Goal: Information Seeking & Learning: Learn about a topic

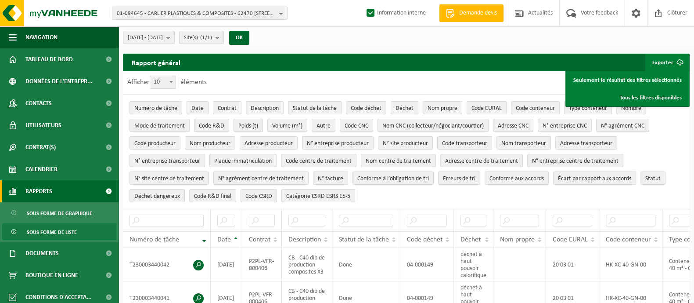
click at [48, 191] on span "Rapports" at bounding box center [38, 191] width 27 height 22
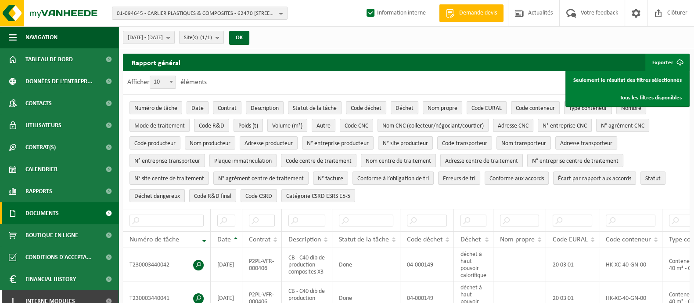
click at [45, 214] on span "Documents" at bounding box center [41, 213] width 33 height 22
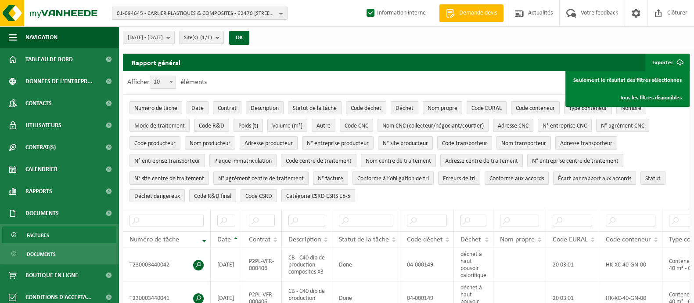
click at [42, 233] on span "Factures" at bounding box center [38, 235] width 22 height 17
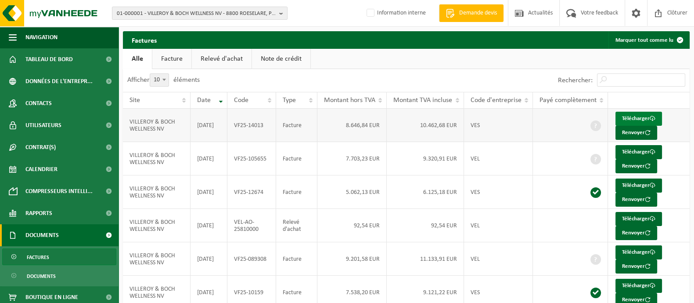
click at [656, 120] on span at bounding box center [653, 118] width 6 height 6
click at [194, 14] on span "01-000001 - VILLEROY & BOCH WELLNESS NV - 8800 ROESELARE, POPULIERSTRAAT 1" at bounding box center [196, 13] width 159 height 13
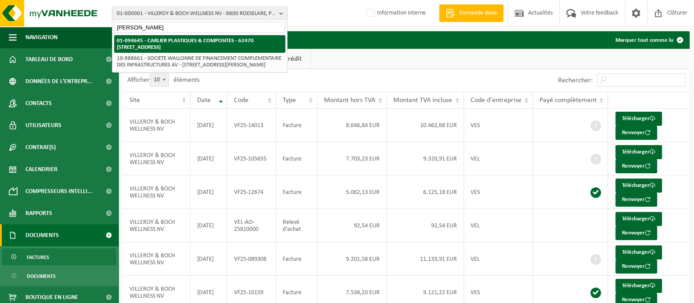
type input "carlier calonne"
click at [166, 48] on strong "01-094645 - CARLIER PLASTIQUES & COMPOSITES - 62470 [STREET_ADDRESS]" at bounding box center [185, 44] width 137 height 12
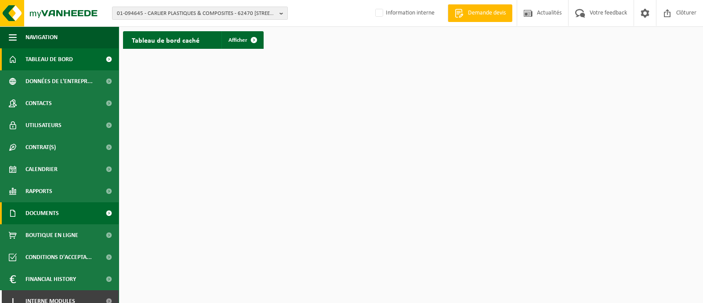
click at [45, 217] on span "Documents" at bounding box center [41, 213] width 33 height 22
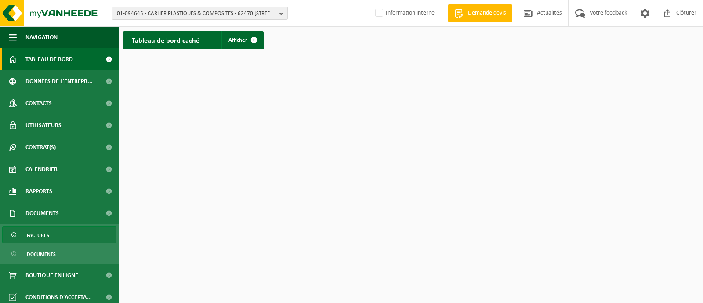
click at [40, 236] on span "Factures" at bounding box center [38, 235] width 22 height 17
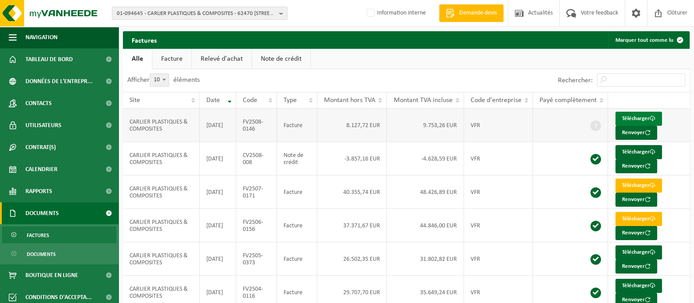
click at [635, 120] on link "Télécharger" at bounding box center [639, 119] width 47 height 14
click at [179, 64] on link "Facture" at bounding box center [171, 59] width 39 height 20
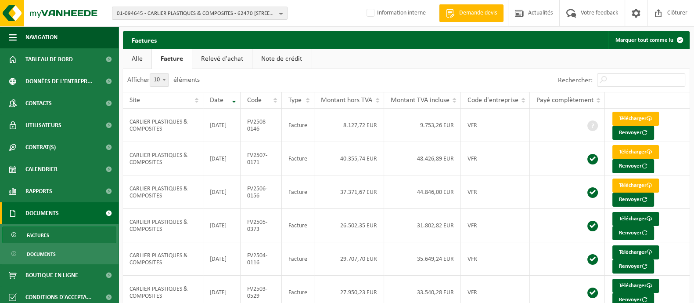
click at [222, 57] on link "Relevé d'achat" at bounding box center [222, 59] width 60 height 20
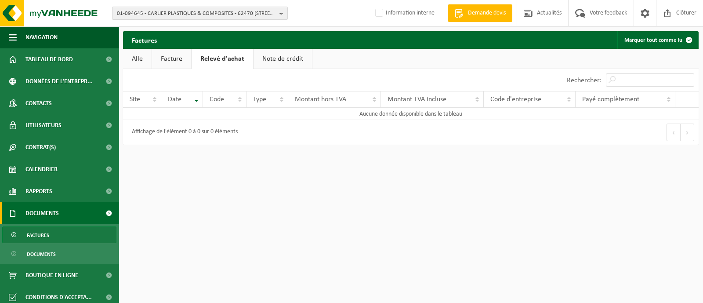
click at [277, 60] on link "Note de crédit" at bounding box center [282, 59] width 58 height 20
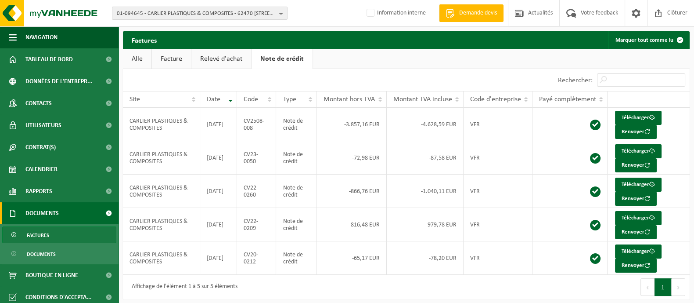
click at [168, 62] on link "Facture" at bounding box center [171, 59] width 39 height 20
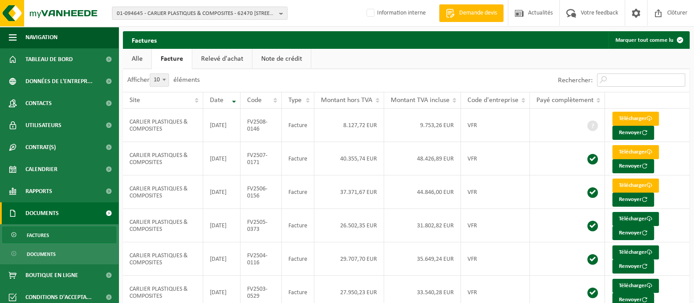
click at [632, 76] on input "Rechercher:" at bounding box center [641, 79] width 88 height 13
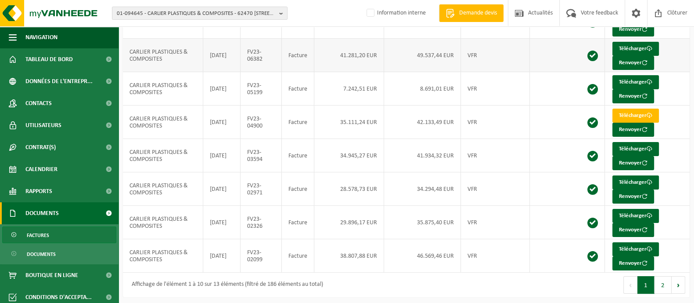
scroll to position [171, 0]
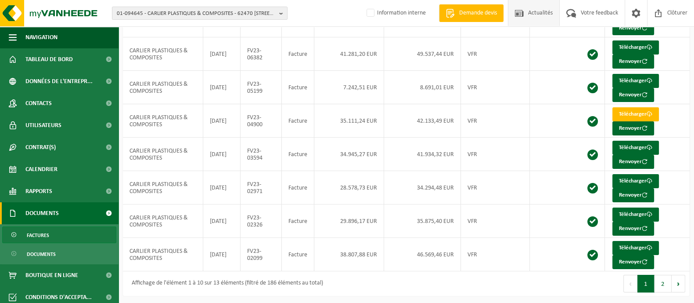
type input "2023"
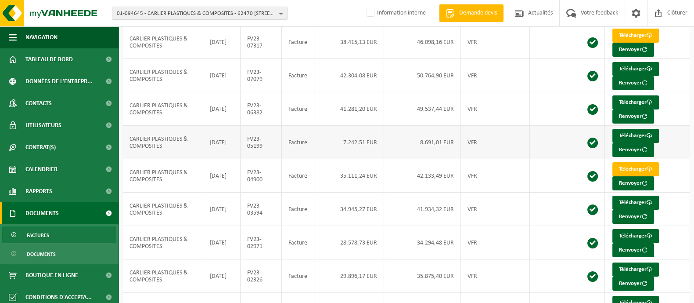
scroll to position [61, 0]
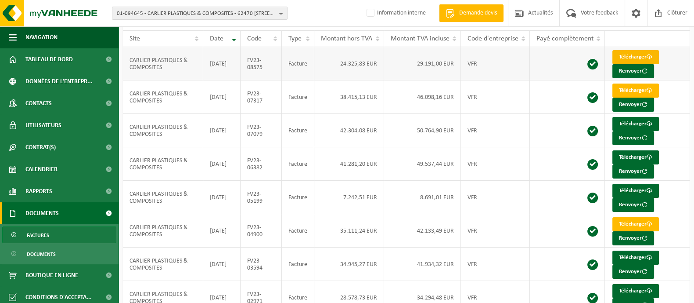
click at [632, 56] on link "Télécharger" at bounding box center [636, 57] width 47 height 14
click at [632, 93] on link "Télécharger" at bounding box center [636, 90] width 47 height 14
click at [635, 123] on link "Télécharger" at bounding box center [636, 124] width 47 height 14
click at [634, 158] on link "Télécharger" at bounding box center [636, 157] width 47 height 14
click at [629, 191] on link "Télécharger" at bounding box center [636, 191] width 47 height 14
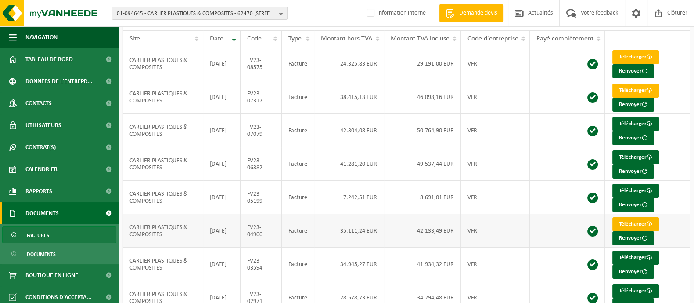
click at [626, 224] on link "Télécharger" at bounding box center [636, 224] width 47 height 14
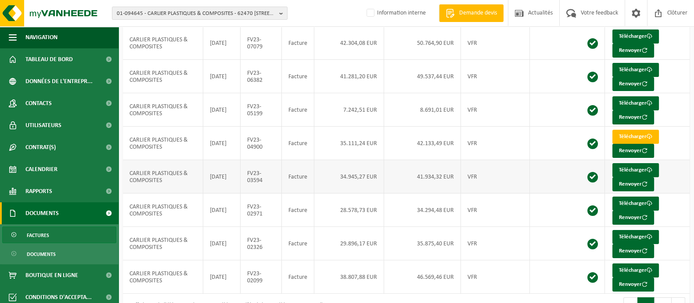
scroll to position [171, 0]
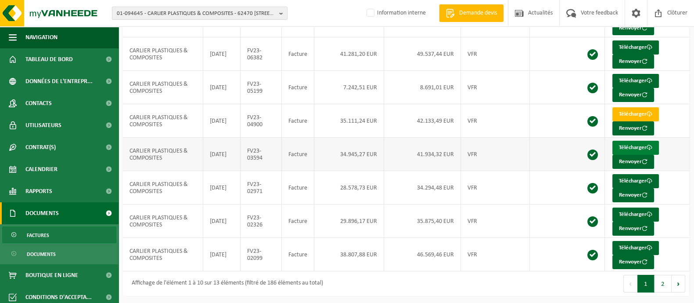
click at [637, 144] on link "Télécharger" at bounding box center [636, 148] width 47 height 14
click at [234, 187] on td "2023-05-31" at bounding box center [221, 187] width 37 height 33
click at [634, 180] on link "Télécharger" at bounding box center [636, 181] width 47 height 14
click at [624, 212] on link "Télécharger" at bounding box center [636, 214] width 47 height 14
click at [628, 246] on link "Télécharger" at bounding box center [636, 248] width 47 height 14
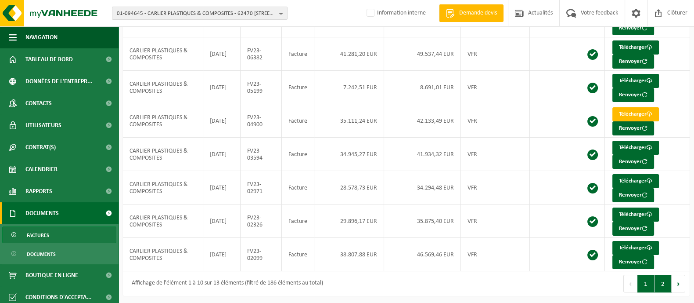
click at [665, 285] on button "2" at bounding box center [663, 283] width 17 height 18
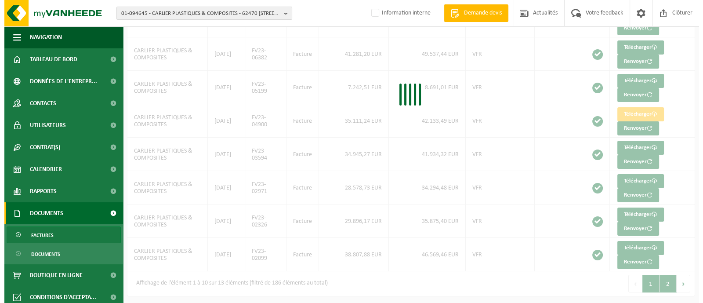
scroll to position [0, 0]
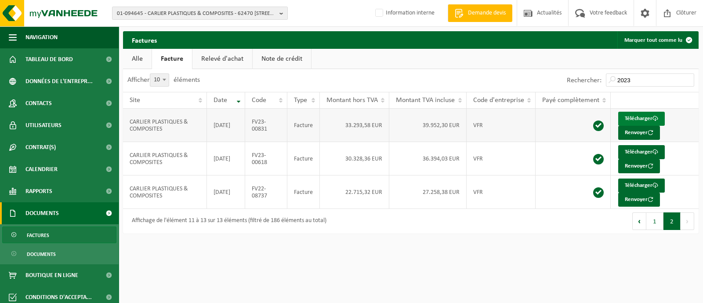
click at [641, 119] on link "Télécharger" at bounding box center [641, 119] width 47 height 14
drag, startPoint x: 594, startPoint y: 284, endPoint x: 594, endPoint y: 273, distance: 11.4
click at [594, 284] on html "01-094645 - CARLIER PLASTIQUES & COMPOSITES - 62470 CALONNE RICOUART, CHAUSSÉE …" at bounding box center [351, 151] width 703 height 303
click at [635, 152] on link "Télécharger" at bounding box center [641, 152] width 47 height 14
click at [671, 78] on input "2023" at bounding box center [650, 79] width 88 height 13
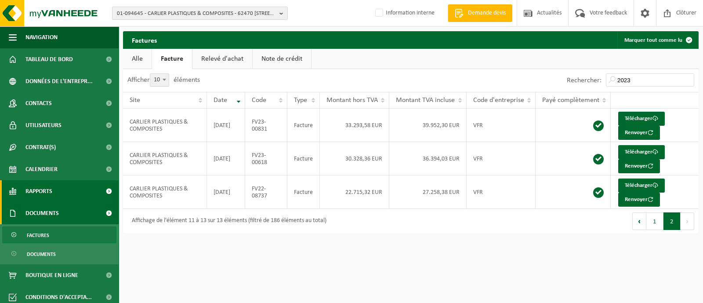
click at [24, 193] on link "Rapports" at bounding box center [59, 191] width 119 height 22
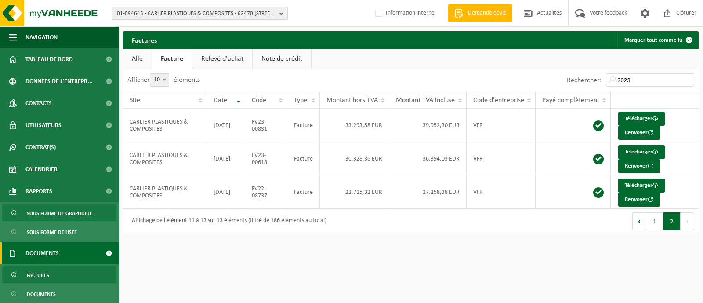
click at [67, 209] on span "Sous forme de graphique" at bounding box center [59, 213] width 65 height 17
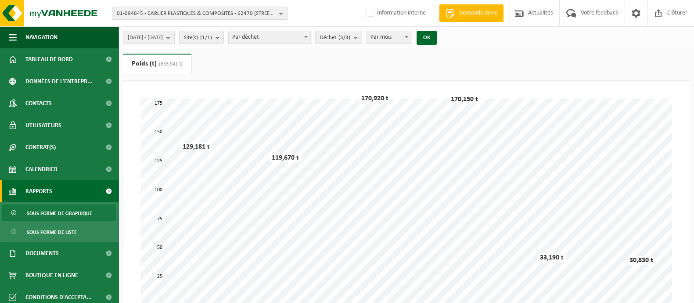
click at [175, 40] on button "2025-04-01 - 2025-09-05" at bounding box center [149, 37] width 52 height 13
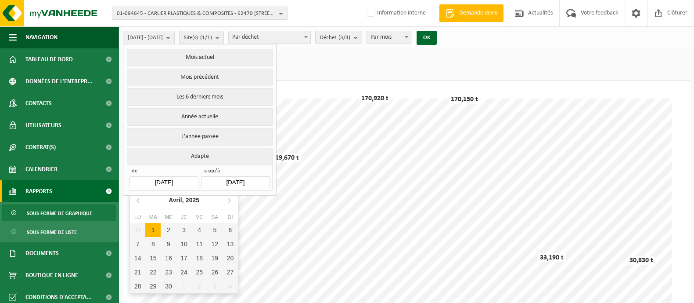
click at [160, 182] on input "2025-04-01" at bounding box center [164, 182] width 69 height 12
click at [195, 204] on div "Avril, 2025" at bounding box center [184, 200] width 38 height 14
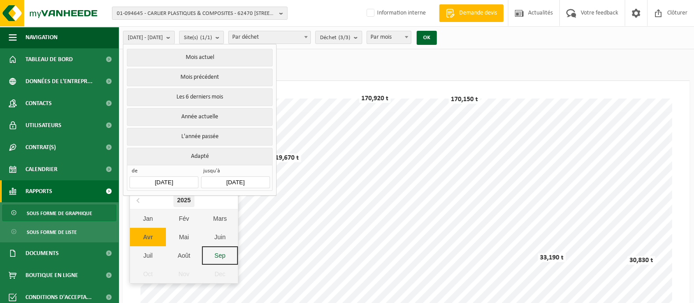
click at [185, 201] on div "2025" at bounding box center [183, 200] width 21 height 14
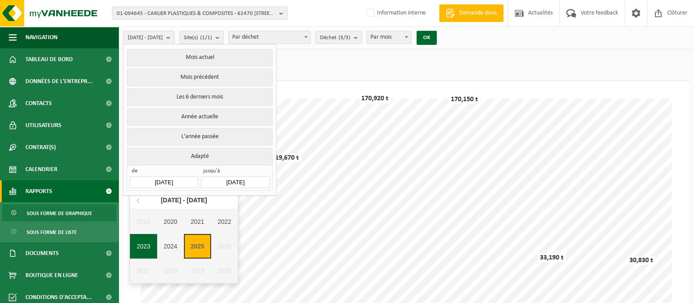
click at [152, 241] on div "2023" at bounding box center [143, 246] width 27 height 25
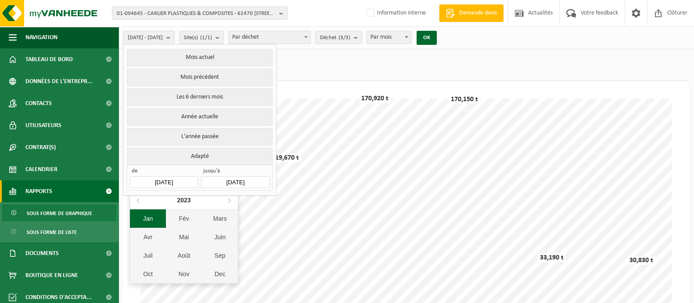
click at [155, 219] on div "Jan" at bounding box center [148, 218] width 36 height 18
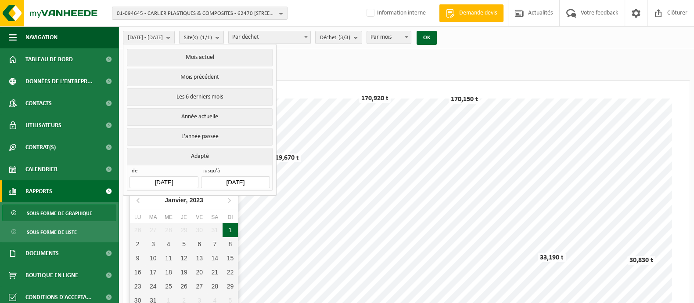
click at [227, 231] on div "1" at bounding box center [230, 230] width 15 height 14
type input "2023-01-01"
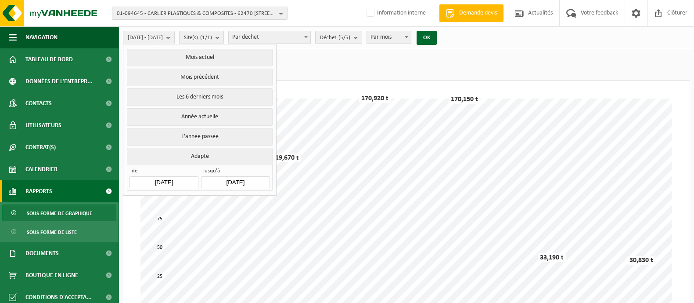
click at [247, 177] on input "[DATE]" at bounding box center [235, 182] width 69 height 12
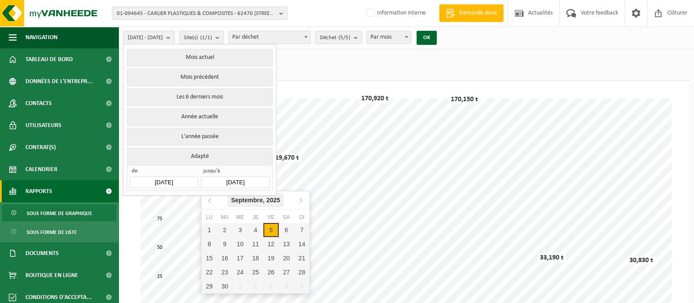
click at [273, 202] on icon "2025" at bounding box center [274, 200] width 14 height 6
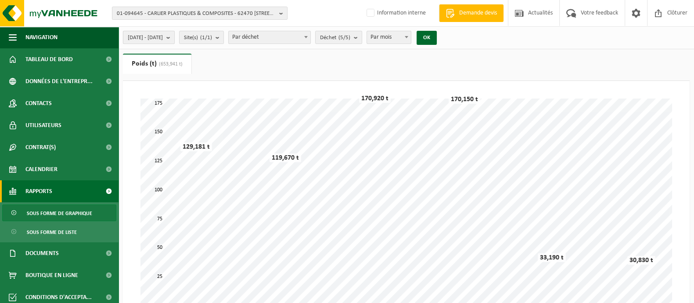
click at [174, 37] on b "submit" at bounding box center [170, 37] width 8 height 12
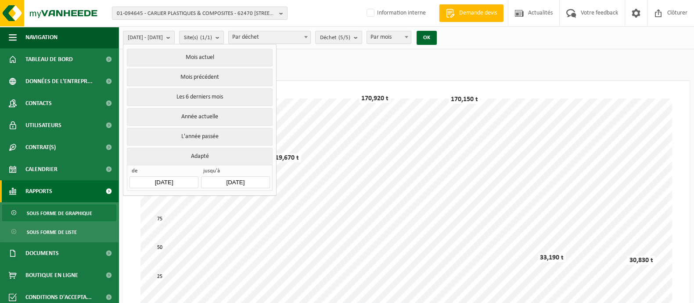
click at [241, 182] on input "2025-09-05" at bounding box center [235, 182] width 69 height 12
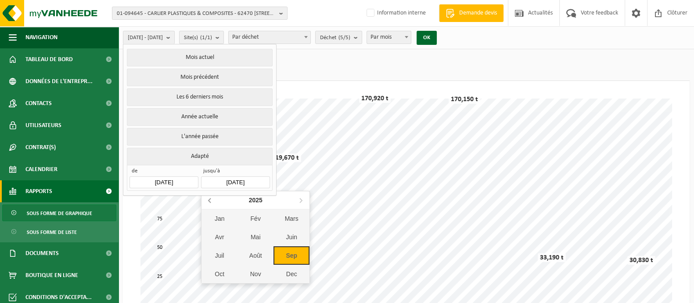
click at [211, 202] on icon at bounding box center [210, 200] width 14 height 14
click at [288, 271] on div "Dec" at bounding box center [292, 273] width 36 height 18
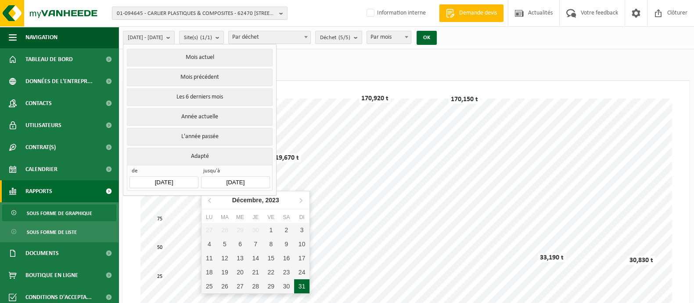
click at [301, 282] on div "31" at bounding box center [301, 286] width 15 height 14
type input "2023-12-31"
type input "2023-01-01"
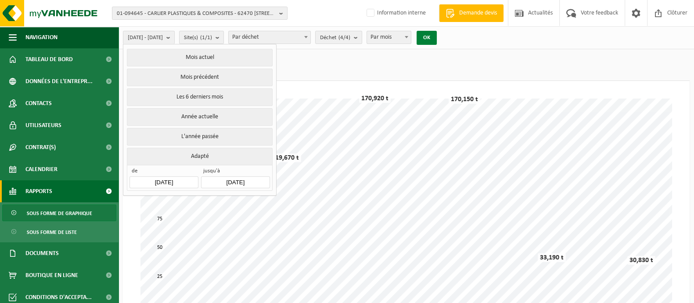
click at [437, 38] on button "OK" at bounding box center [427, 38] width 20 height 14
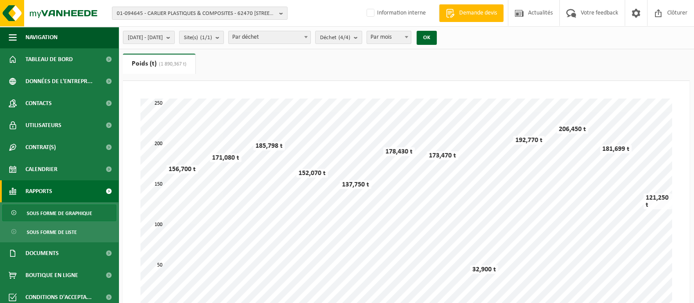
click at [405, 43] on body "01-094645 - CARLIER PLASTIQUES & COMPOSITES - 62470 CALONNE RICOUART, CHAUSSÉE …" at bounding box center [347, 307] width 694 height 614
click at [350, 40] on count "(4/4)" at bounding box center [345, 38] width 12 height 6
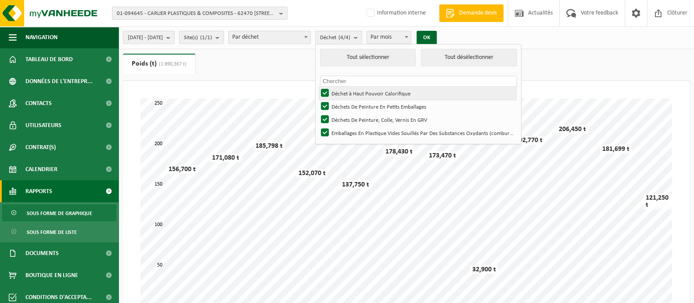
click at [350, 89] on label "Déchet à Haut Pouvoir Calorifique" at bounding box center [417, 93] width 197 height 13
click at [318, 87] on input "Déchet à Haut Pouvoir Calorifique" at bounding box center [318, 86] width 0 height 0
checkbox input "false"
click at [437, 39] on button "OK" at bounding box center [427, 38] width 20 height 14
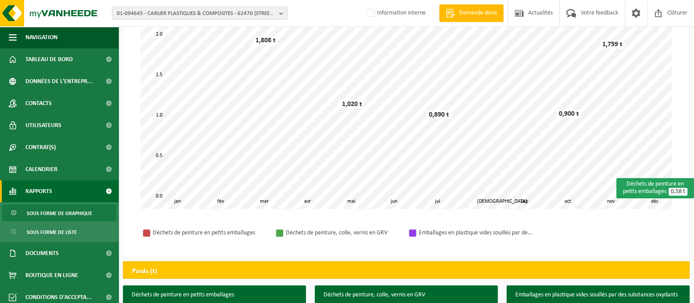
scroll to position [54, 0]
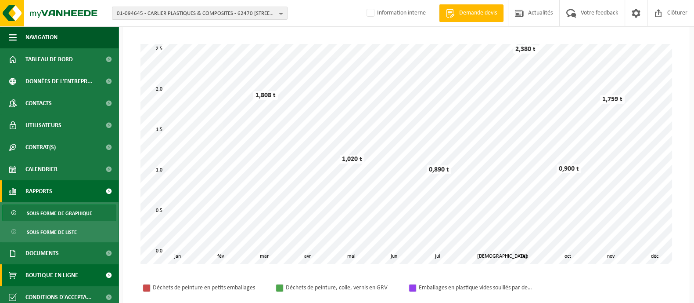
click at [9, 285] on span at bounding box center [13, 275] width 8 height 22
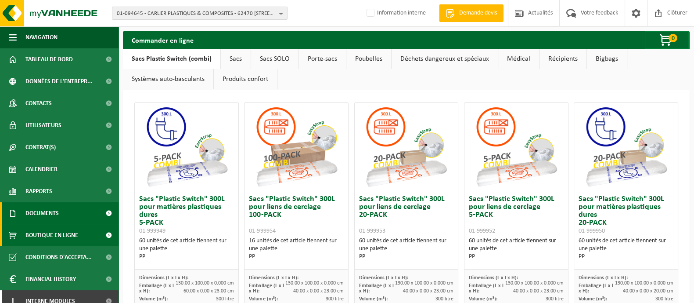
drag, startPoint x: 46, startPoint y: 209, endPoint x: 46, endPoint y: 214, distance: 4.9
click at [46, 209] on span "Documents" at bounding box center [41, 213] width 33 height 22
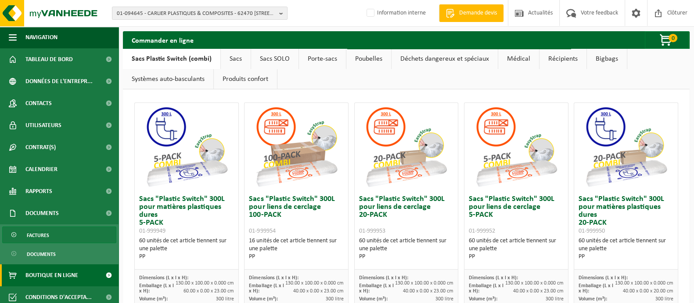
click at [49, 233] on link "Factures" at bounding box center [59, 234] width 114 height 17
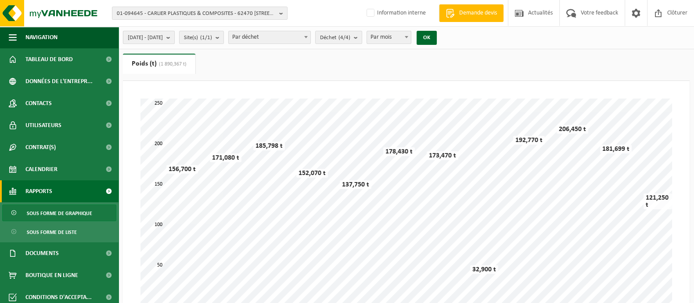
click at [163, 34] on span "2023-01-01 - 2023-12-31" at bounding box center [145, 37] width 35 height 13
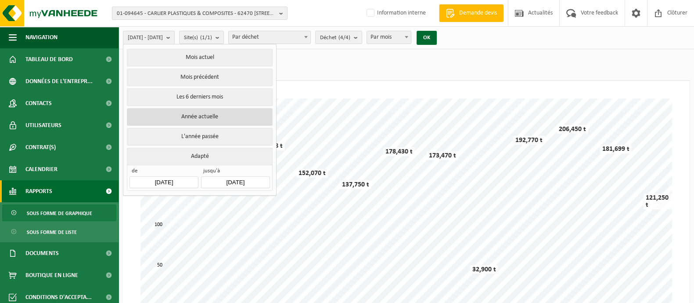
click at [177, 117] on button "Année actuelle" at bounding box center [199, 117] width 145 height 18
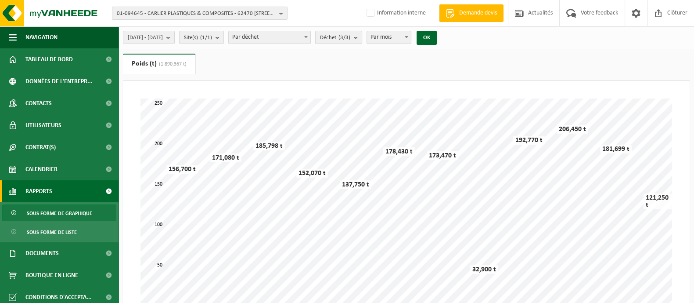
click at [350, 36] on span "Déchet (3/3)" at bounding box center [335, 37] width 30 height 13
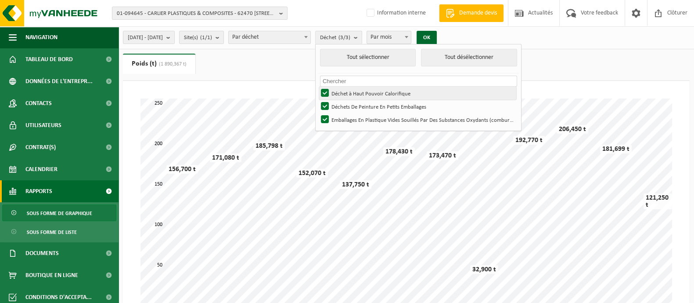
click at [371, 97] on label "Déchet à Haut Pouvoir Calorifique" at bounding box center [417, 93] width 197 height 13
click at [318, 87] on input "Déchet à Haut Pouvoir Calorifique" at bounding box center [318, 86] width 0 height 0
checkbox input "false"
click at [451, 45] on ul "Tout sélectionner Tout désélectionner Pas de matériel disponible pour le crénea…" at bounding box center [419, 87] width 206 height 86
click at [437, 42] on button "OK" at bounding box center [427, 38] width 20 height 14
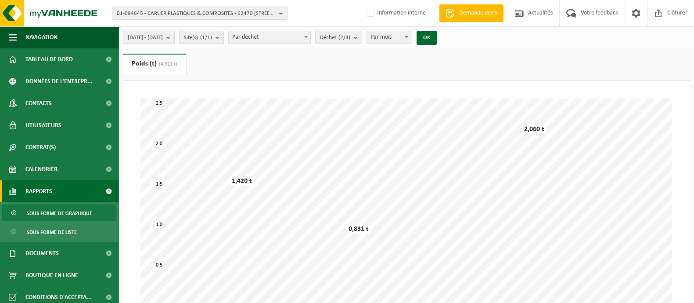
click at [174, 40] on b "submit" at bounding box center [170, 37] width 8 height 12
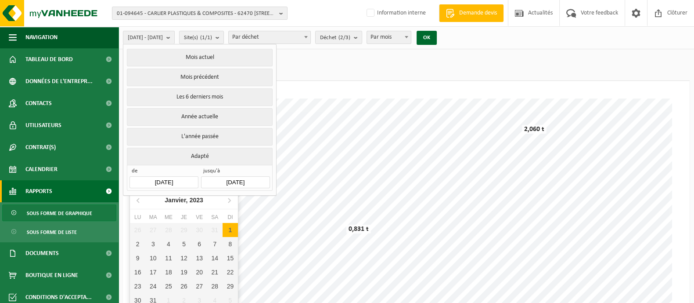
click at [162, 182] on input "2025-01-01" at bounding box center [164, 182] width 69 height 12
click at [197, 201] on icon "2023" at bounding box center [197, 200] width 14 height 6
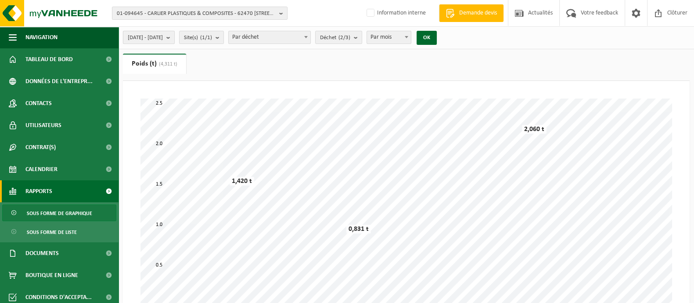
click at [174, 40] on b "submit" at bounding box center [170, 37] width 8 height 12
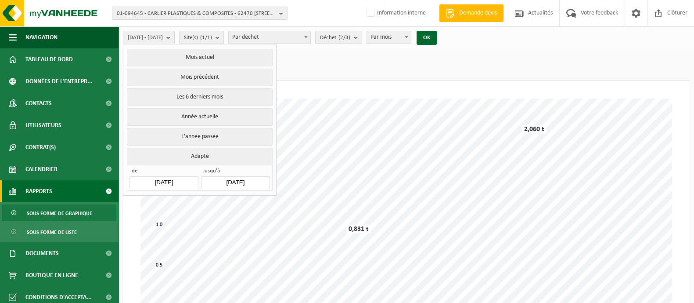
click at [152, 184] on input "2025-01-01" at bounding box center [164, 182] width 69 height 12
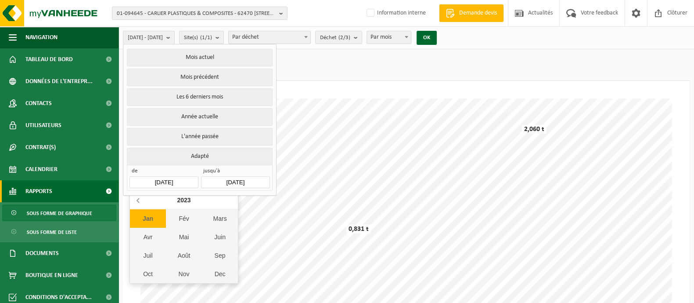
click at [140, 200] on icon at bounding box center [139, 200] width 14 height 14
click at [184, 205] on div "2022" at bounding box center [183, 200] width 21 height 14
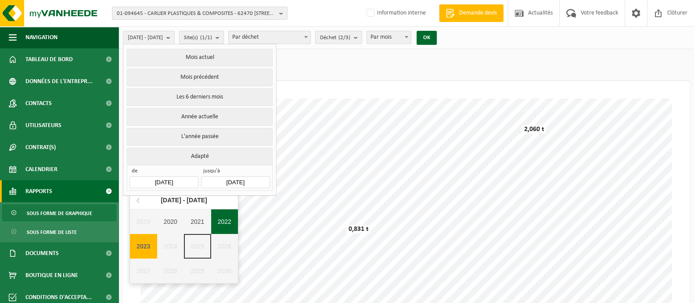
click at [233, 221] on div "2022" at bounding box center [224, 221] width 27 height 25
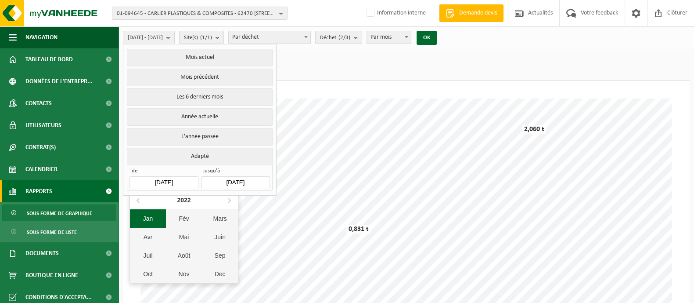
click at [156, 217] on div "Jan" at bounding box center [148, 218] width 36 height 18
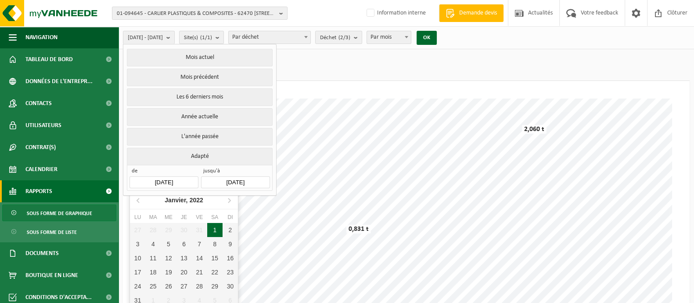
click at [214, 225] on div "1" at bounding box center [214, 230] width 15 height 14
type input "2022-01-01"
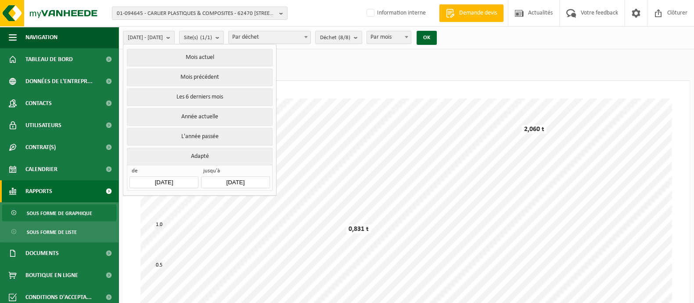
click at [158, 183] on input "2022-01-01" at bounding box center [164, 182] width 69 height 12
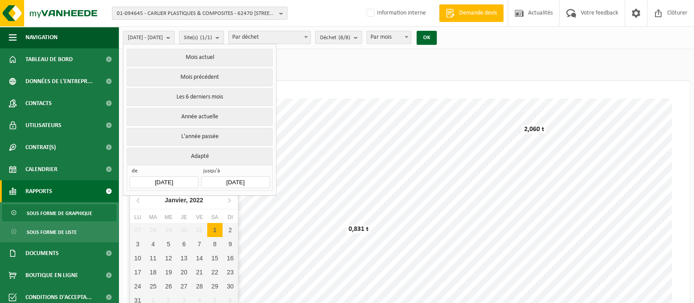
click at [234, 182] on input "[DATE]" at bounding box center [235, 182] width 69 height 12
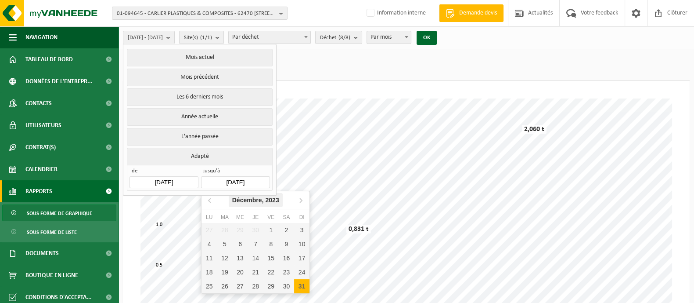
click at [278, 202] on icon "2023" at bounding box center [272, 200] width 14 height 6
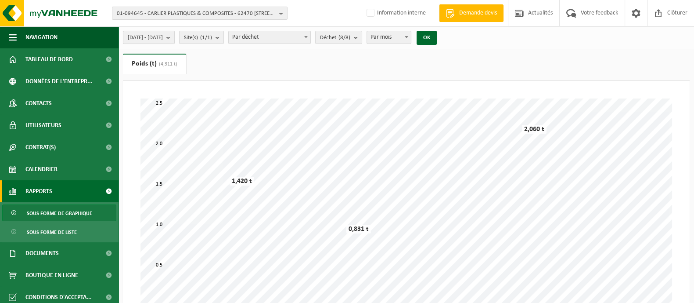
click at [175, 37] on button "2022-01-01 - 2023-12-31" at bounding box center [149, 37] width 52 height 13
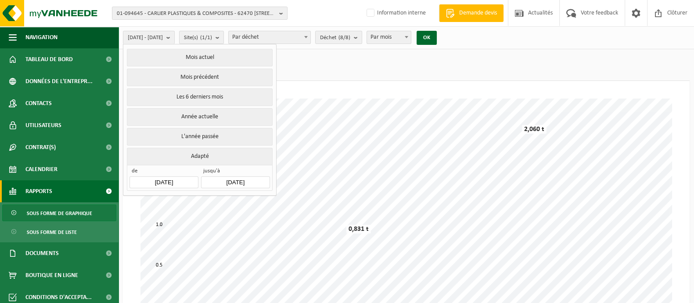
click at [226, 179] on input "[DATE]" at bounding box center [235, 182] width 69 height 12
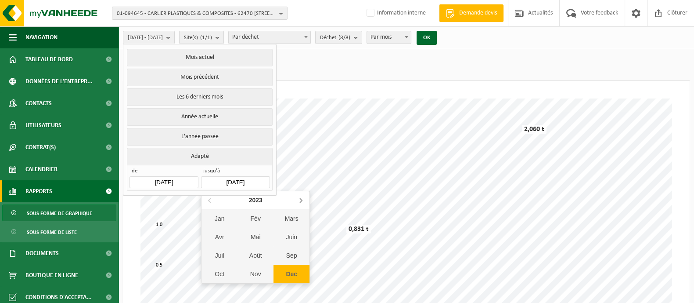
click at [303, 201] on icon at bounding box center [301, 200] width 14 height 14
click at [263, 254] on div "Août" at bounding box center [256, 255] width 36 height 18
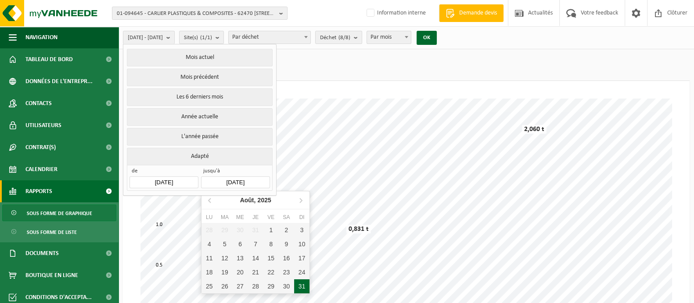
click at [303, 280] on div "31" at bounding box center [301, 286] width 15 height 14
type input "2025-08-31"
type input "2022-01-01"
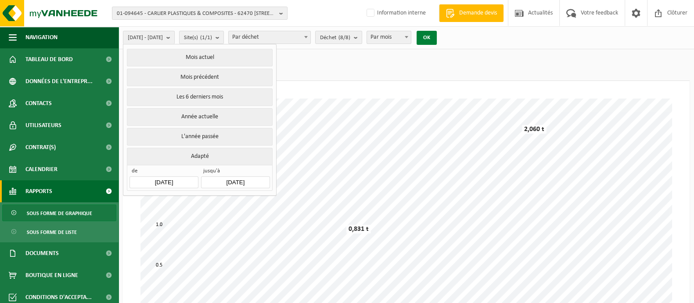
click at [437, 36] on button "OK" at bounding box center [427, 38] width 20 height 14
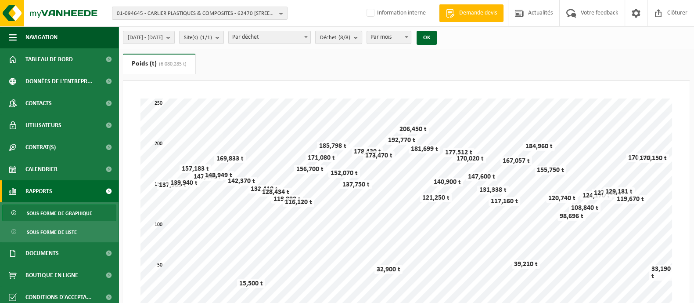
click at [362, 40] on button "Déchet (8/8)" at bounding box center [338, 37] width 47 height 13
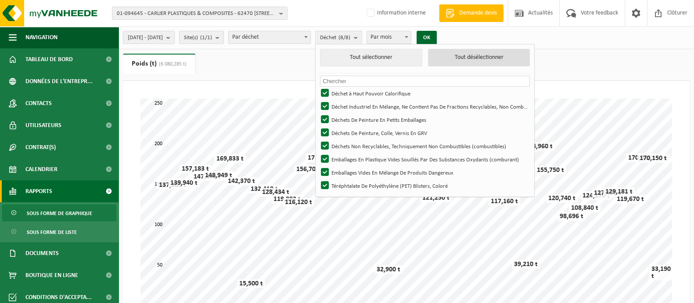
click at [526, 55] on button "Tout désélectionner" at bounding box center [479, 58] width 102 height 18
checkbox input "false"
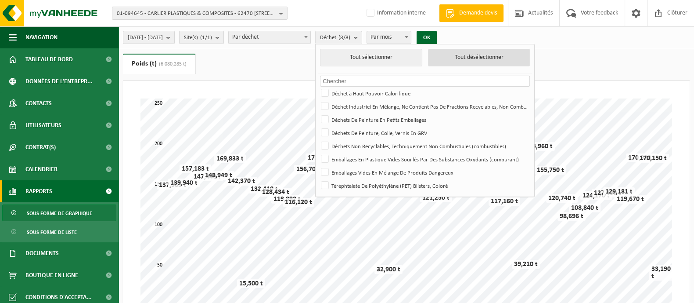
checkbox input "false"
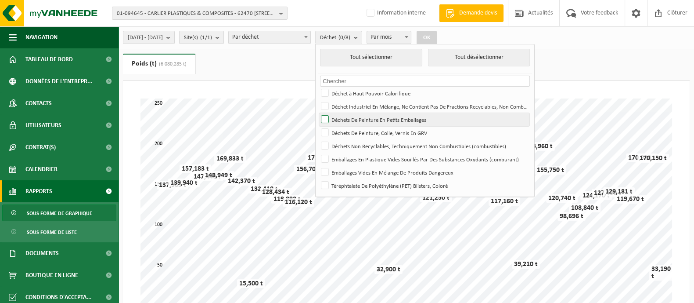
click at [346, 119] on label "Déchets De Peinture En Petits Emballages" at bounding box center [424, 119] width 210 height 13
click at [318, 113] on input "Déchets De Peinture En Petits Emballages" at bounding box center [318, 112] width 0 height 0
checkbox input "true"
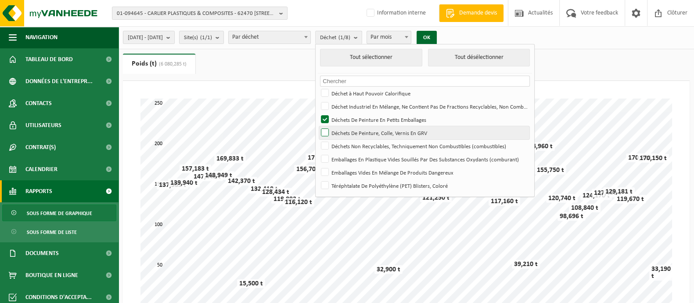
click at [346, 130] on label "Déchets De Peinture, Colle, Vernis En GRV" at bounding box center [424, 132] width 210 height 13
click at [318, 126] on input "Déchets De Peinture, Colle, Vernis En GRV" at bounding box center [318, 126] width 0 height 0
checkbox input "true"
click at [437, 40] on button "OK" at bounding box center [427, 38] width 20 height 14
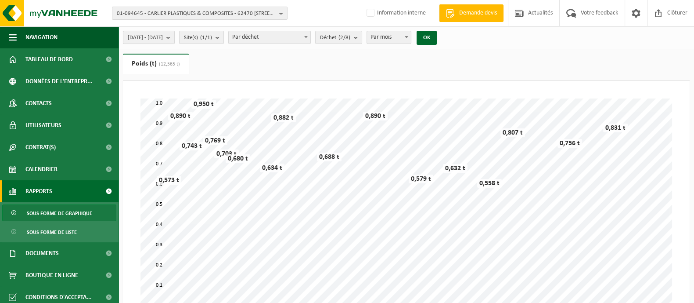
click at [163, 37] on span "2022-01-01 - 2025-08-31" at bounding box center [145, 37] width 35 height 13
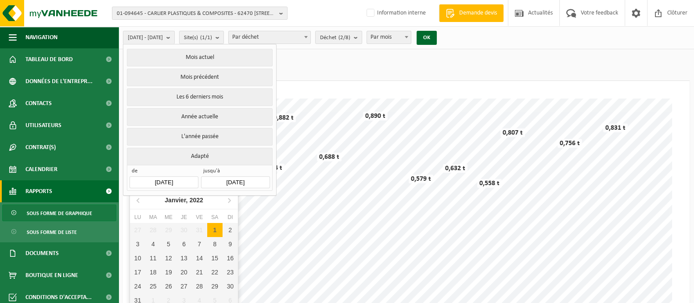
click at [156, 179] on input "2022-01-01" at bounding box center [164, 182] width 69 height 12
click at [229, 202] on icon at bounding box center [229, 200] width 2 height 4
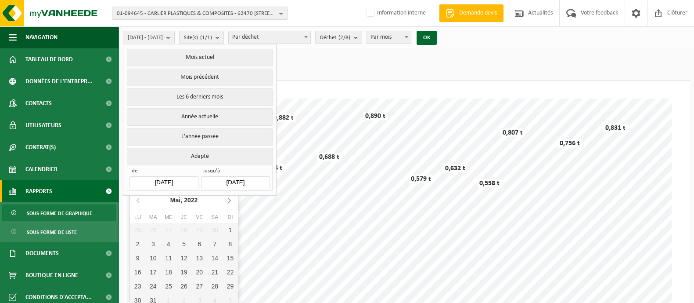
click at [229, 202] on icon at bounding box center [229, 200] width 2 height 4
click at [230, 202] on icon at bounding box center [229, 200] width 14 height 14
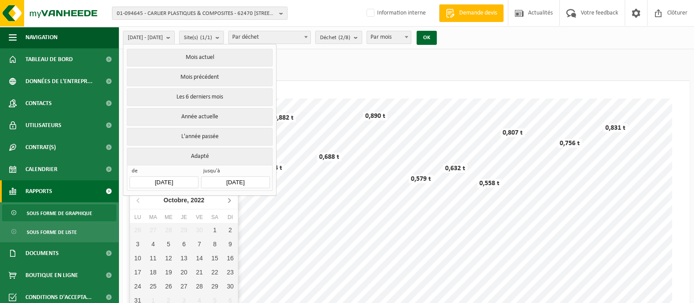
click at [230, 202] on icon at bounding box center [229, 200] width 14 height 14
click at [229, 232] on div "1" at bounding box center [230, 230] width 15 height 14
type input "[DATE]"
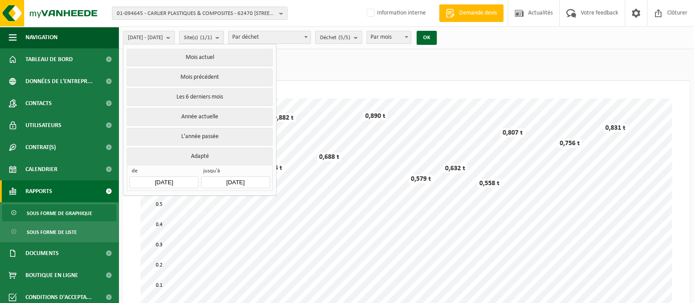
click at [242, 181] on input "2025-08-31" at bounding box center [235, 182] width 69 height 12
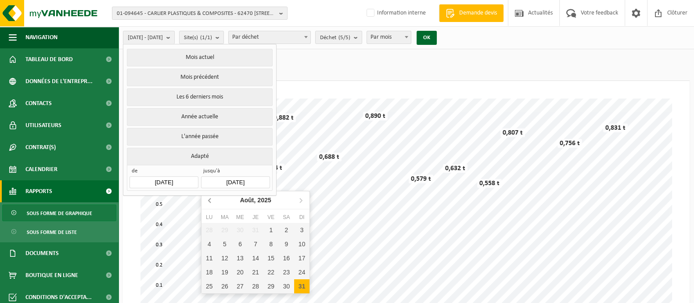
click at [208, 202] on icon at bounding box center [210, 200] width 14 height 14
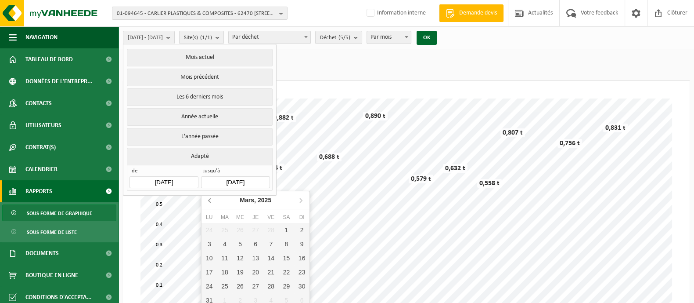
click at [208, 202] on icon at bounding box center [210, 200] width 14 height 14
click at [209, 199] on icon at bounding box center [210, 200] width 14 height 14
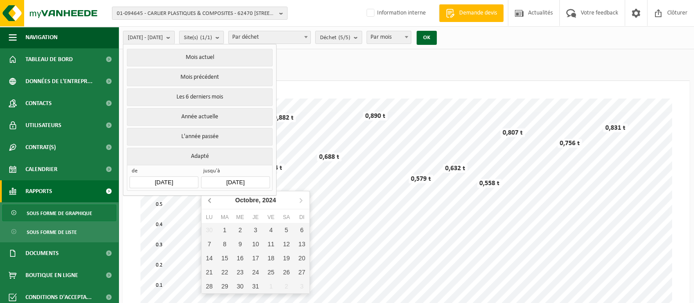
click at [209, 199] on icon at bounding box center [210, 200] width 14 height 14
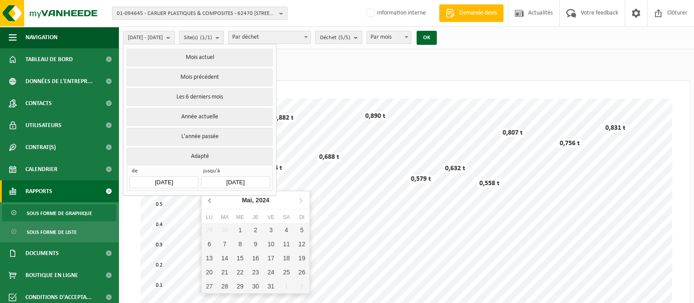
click at [209, 199] on icon at bounding box center [210, 200] width 14 height 14
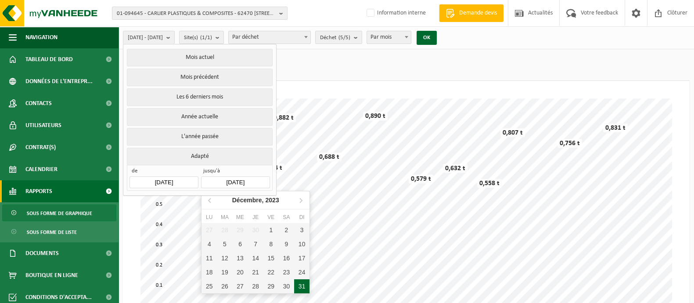
click at [304, 286] on div "31" at bounding box center [301, 286] width 15 height 14
type input "[DATE]"
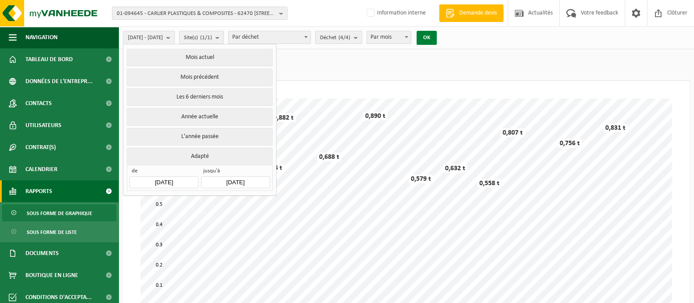
click at [437, 38] on button "OK" at bounding box center [427, 38] width 20 height 14
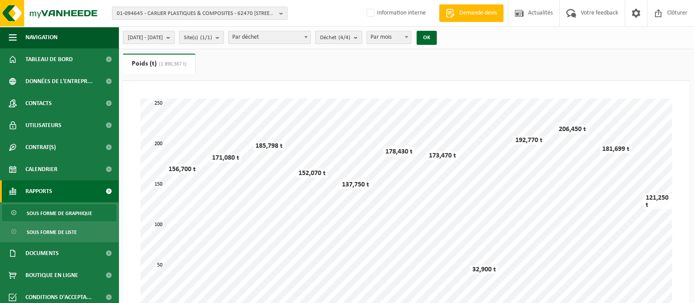
click at [362, 36] on button "Déchet (4/4)" at bounding box center [338, 37] width 47 height 13
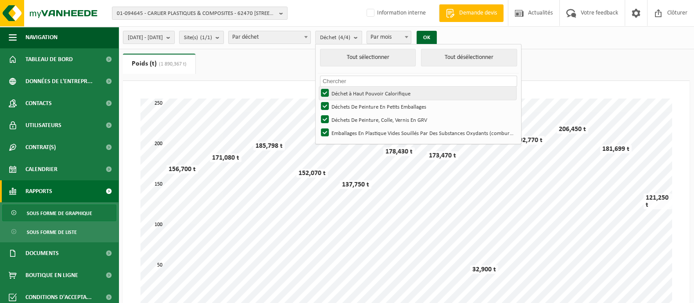
click at [358, 94] on label "Déchet à Haut Pouvoir Calorifique" at bounding box center [417, 93] width 197 height 13
click at [318, 87] on input "Déchet à Haut Pouvoir Calorifique" at bounding box center [318, 86] width 0 height 0
checkbox input "false"
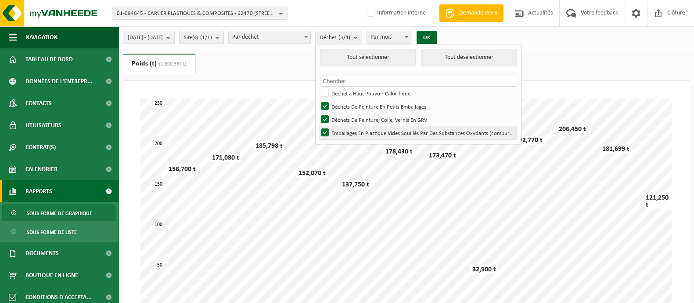
click at [355, 134] on label "Emballages En Plastique Vides Souillés Par Des Substances Oxydants (comburant)" at bounding box center [417, 132] width 197 height 13
click at [318, 126] on input "Emballages En Plastique Vides Souillés Par Des Substances Oxydants (comburant)" at bounding box center [318, 126] width 0 height 0
checkbox input "false"
click at [437, 36] on button "OK" at bounding box center [427, 38] width 20 height 14
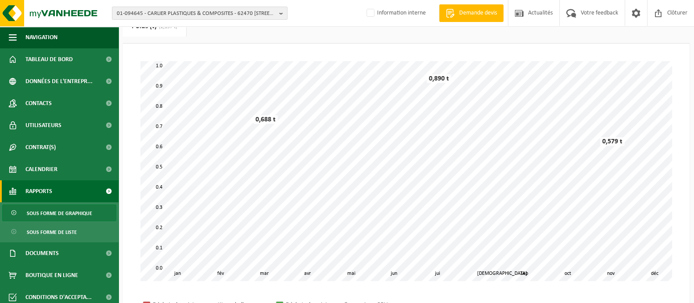
scroll to position [54, 0]
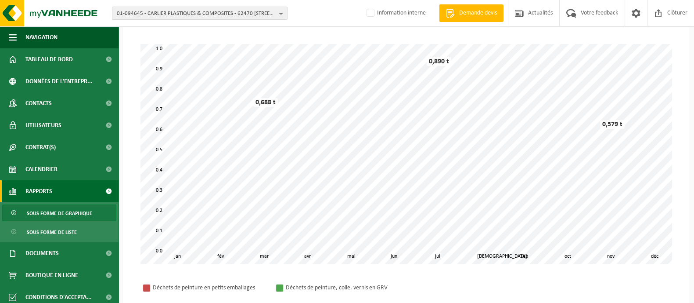
click at [51, 213] on span "Sous forme de graphique" at bounding box center [59, 213] width 65 height 17
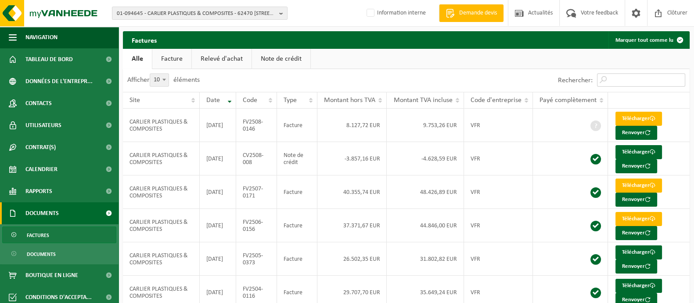
click at [630, 84] on input "Rechercher:" at bounding box center [641, 79] width 88 height 13
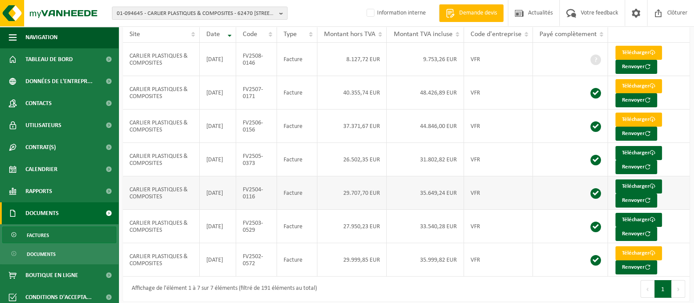
scroll to position [72, 0]
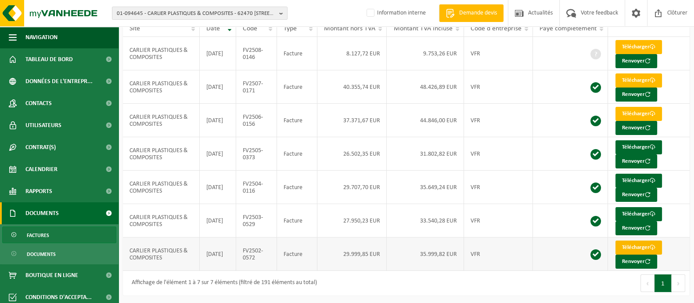
click at [632, 249] on link "Télécharger" at bounding box center [639, 247] width 47 height 14
click at [645, 212] on link "Télécharger" at bounding box center [639, 214] width 47 height 14
click at [636, 175] on link "Télécharger" at bounding box center [639, 180] width 47 height 14
click at [630, 144] on link "Télécharger" at bounding box center [639, 147] width 47 height 14
click at [630, 112] on link "Télécharger" at bounding box center [639, 114] width 47 height 14
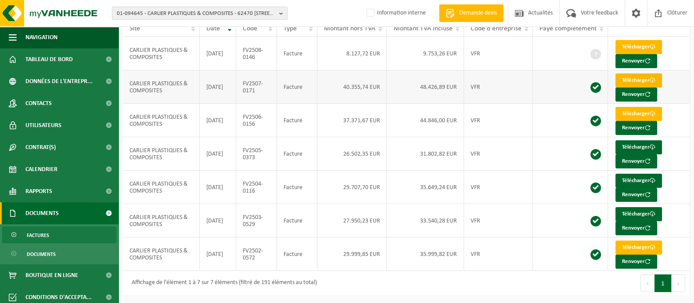
click at [631, 80] on link "Télécharger" at bounding box center [639, 80] width 47 height 14
click at [632, 47] on link "Télécharger" at bounding box center [639, 47] width 47 height 14
click at [673, 280] on button "Suivant" at bounding box center [679, 283] width 14 height 18
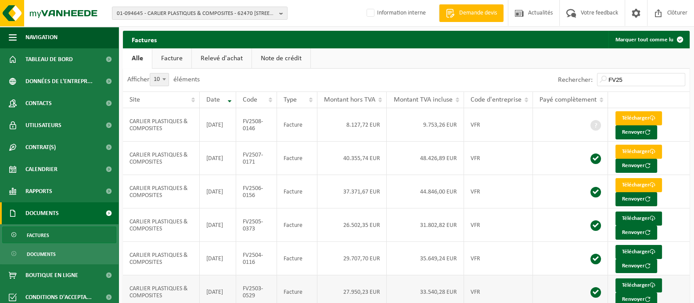
scroll to position [0, 0]
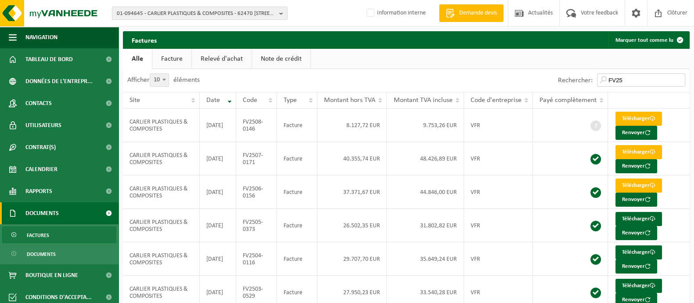
drag, startPoint x: 631, startPoint y: 76, endPoint x: 611, endPoint y: 78, distance: 19.9
click at [610, 78] on input "FV25" at bounding box center [641, 79] width 88 height 13
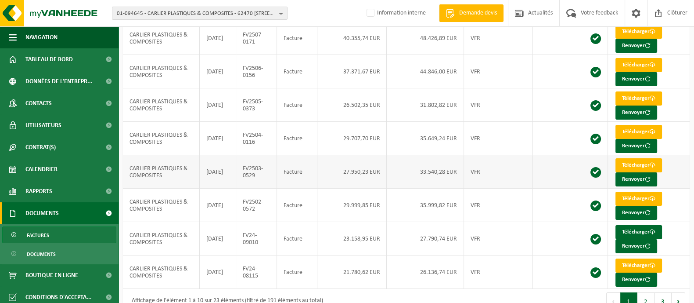
scroll to position [171, 0]
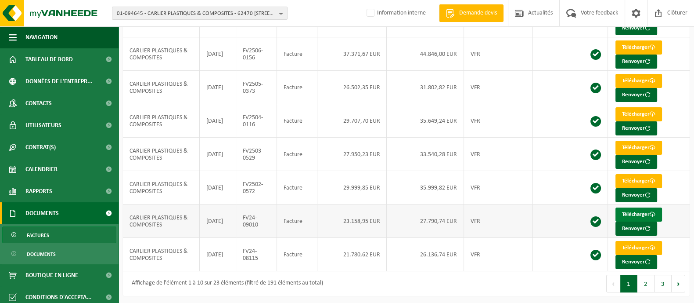
type input "2025"
click at [622, 211] on link "Télécharger" at bounding box center [639, 214] width 47 height 14
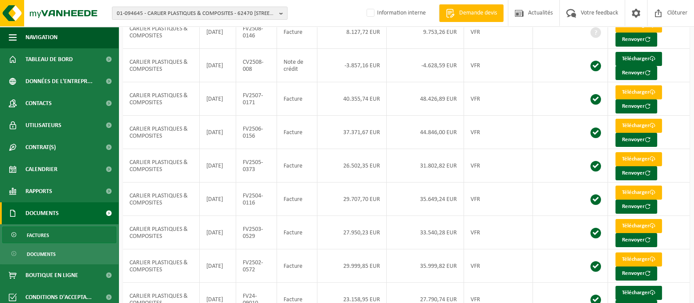
scroll to position [0, 0]
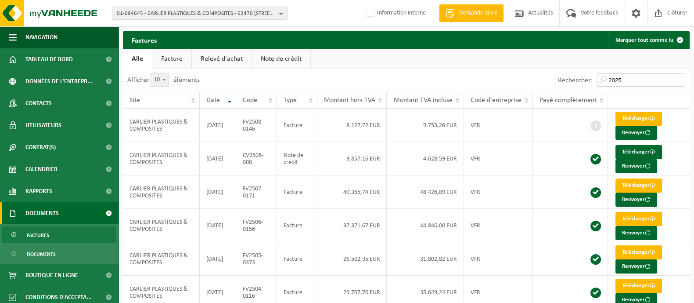
drag, startPoint x: 649, startPoint y: 78, endPoint x: 620, endPoint y: 79, distance: 29.4
click at [620, 79] on input "2025" at bounding box center [641, 79] width 88 height 13
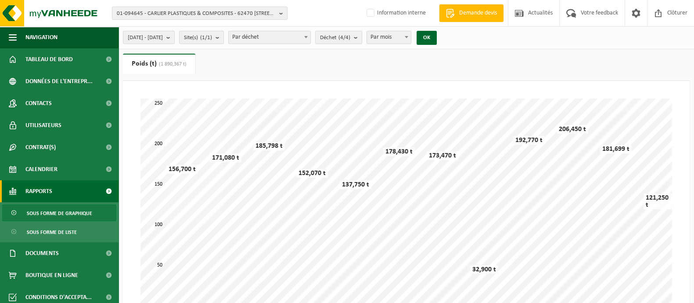
click at [51, 211] on span "Sous forme de graphique" at bounding box center [59, 213] width 65 height 17
click at [362, 37] on b "submit" at bounding box center [358, 37] width 8 height 12
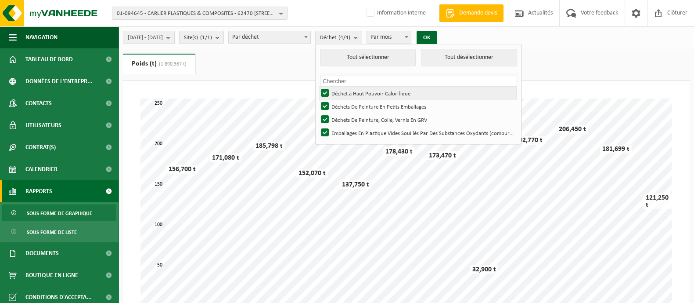
click at [348, 91] on label "Déchet à Haut Pouvoir Calorifique" at bounding box center [417, 93] width 197 height 13
click at [318, 87] on input "Déchet à Haut Pouvoir Calorifique" at bounding box center [318, 86] width 0 height 0
checkbox input "false"
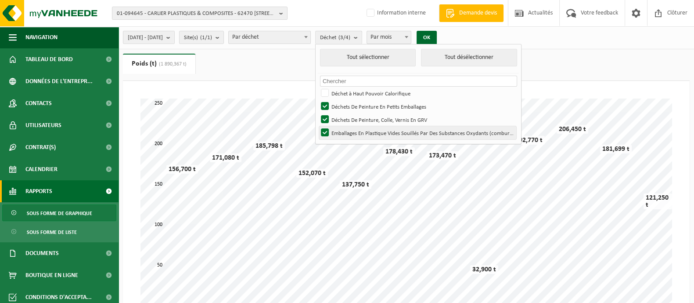
click at [345, 130] on label "Emballages En Plastique Vides Souillés Par Des Substances Oxydants (comburant)" at bounding box center [417, 132] width 197 height 13
click at [318, 126] on input "Emballages En Plastique Vides Souillés Par Des Substances Oxydants (comburant)" at bounding box center [318, 126] width 0 height 0
checkbox input "false"
click at [437, 38] on button "OK" at bounding box center [427, 38] width 20 height 14
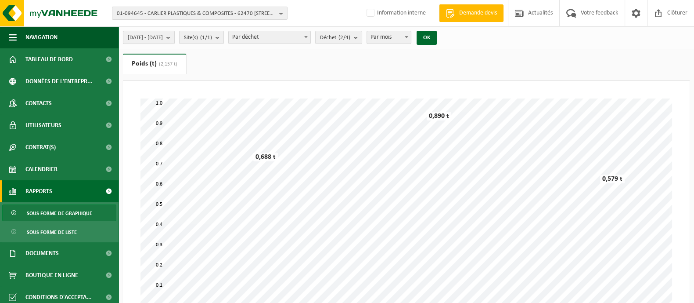
click at [163, 31] on span "[DATE] - [DATE]" at bounding box center [145, 37] width 35 height 13
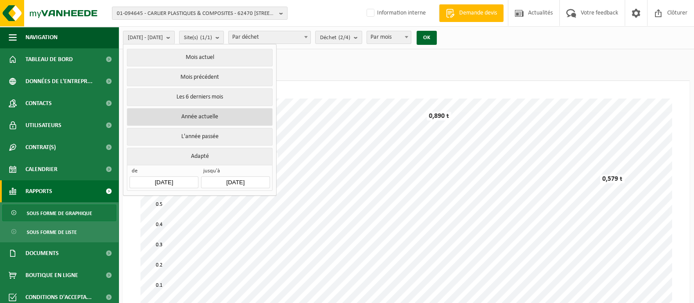
click at [202, 113] on button "Année actuelle" at bounding box center [199, 117] width 145 height 18
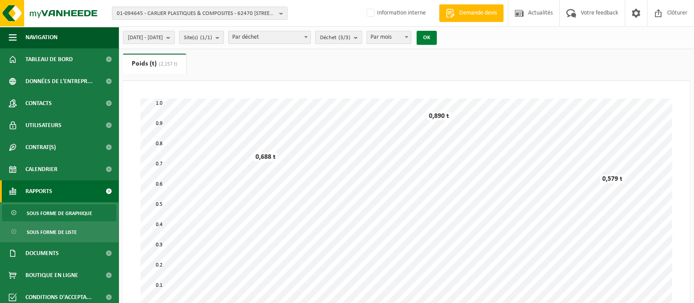
click at [437, 37] on button "OK" at bounding box center [427, 38] width 20 height 14
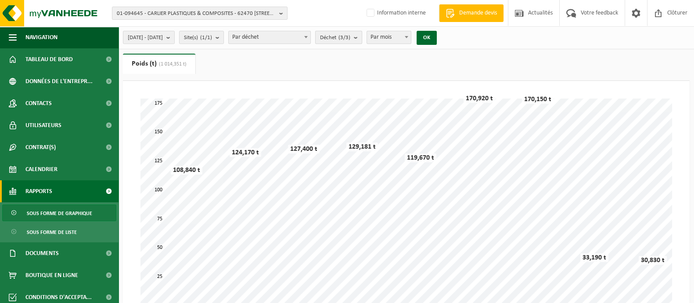
click at [350, 38] on count "(3/3)" at bounding box center [345, 38] width 12 height 6
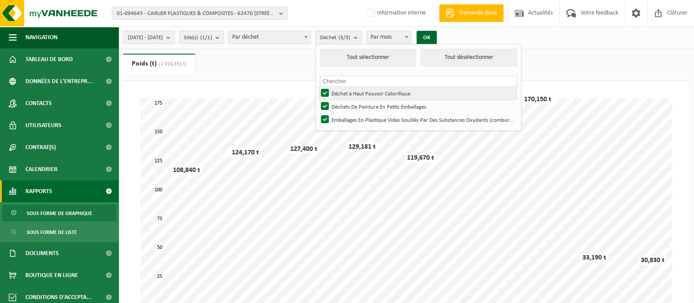
click at [364, 95] on label "Déchet à Haut Pouvoir Calorifique" at bounding box center [417, 93] width 197 height 13
click at [318, 87] on input "Déchet à Haut Pouvoir Calorifique" at bounding box center [318, 86] width 0 height 0
checkbox input "false"
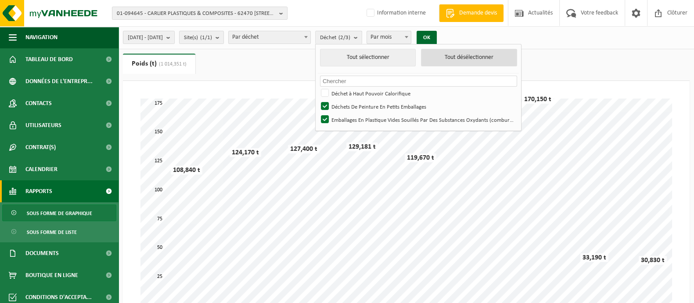
click at [479, 58] on button "Tout désélectionner" at bounding box center [469, 58] width 96 height 18
checkbox input "false"
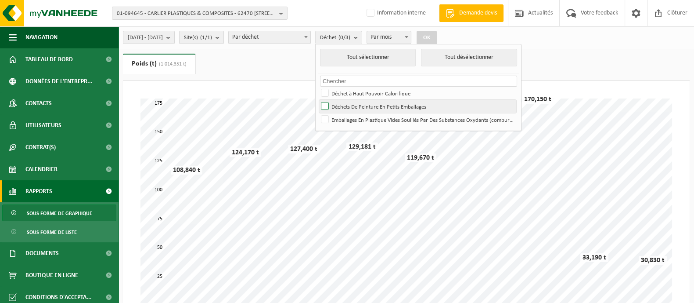
click at [357, 108] on label "Déchets De Peinture En Petits Emballages" at bounding box center [417, 106] width 197 height 13
click at [318, 100] on input "Déchets De Peinture En Petits Emballages" at bounding box center [318, 99] width 0 height 0
checkbox input "true"
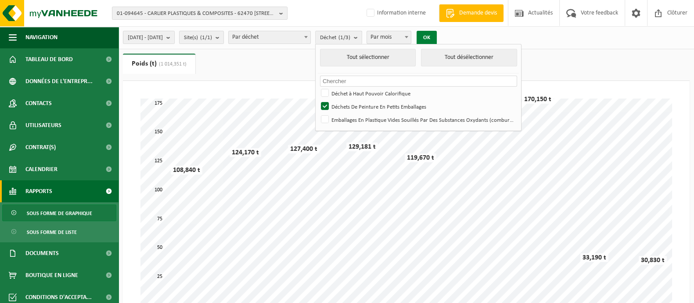
click at [437, 36] on button "OK" at bounding box center [427, 38] width 20 height 14
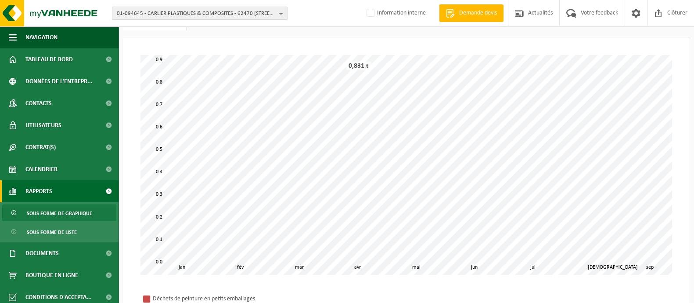
scroll to position [126, 0]
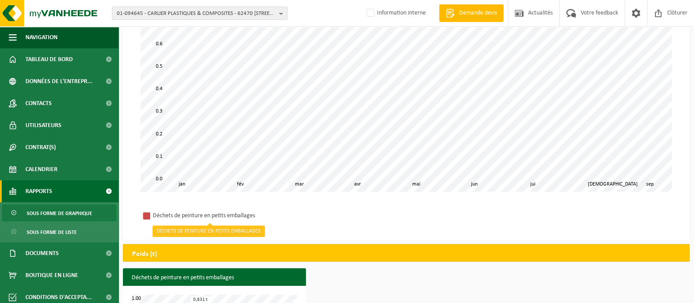
click at [212, 215] on div "Déchets de peinture en petits emballages" at bounding box center [210, 215] width 114 height 11
click at [198, 212] on div "Déchets de peinture en petits emballages" at bounding box center [210, 215] width 114 height 11
click at [262, 214] on div "Déchets de peinture en petits emballages" at bounding box center [210, 215] width 114 height 11
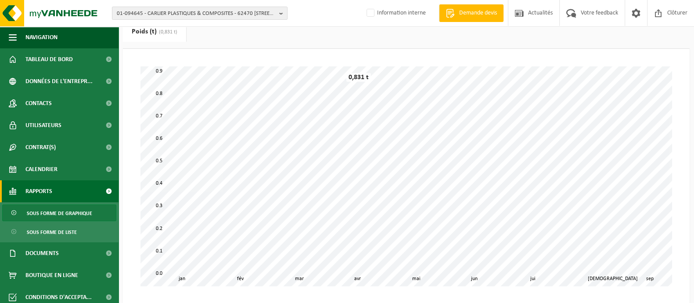
scroll to position [0, 0]
